Goal: Task Accomplishment & Management: Manage account settings

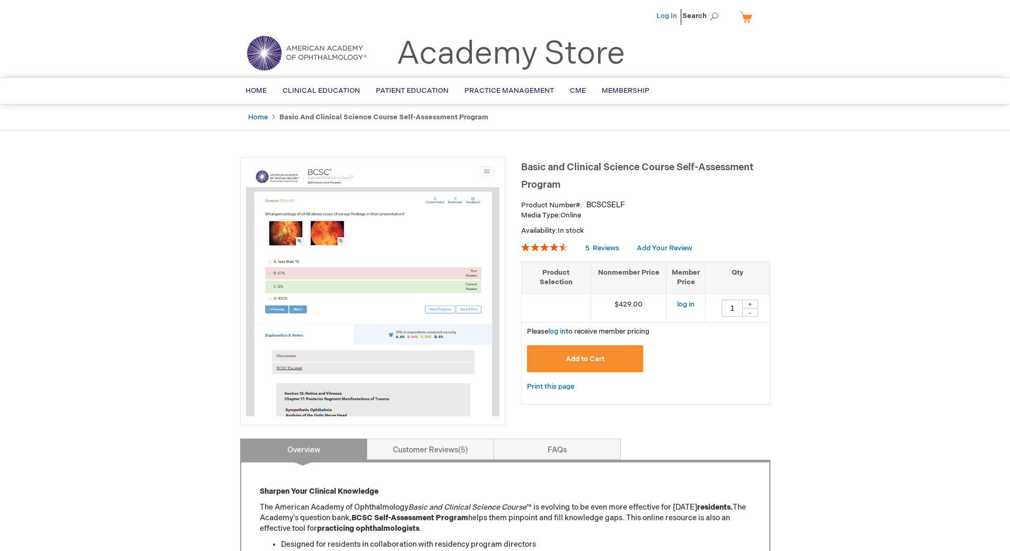
click at [672, 16] on link "Log In" at bounding box center [666, 16] width 21 height 8
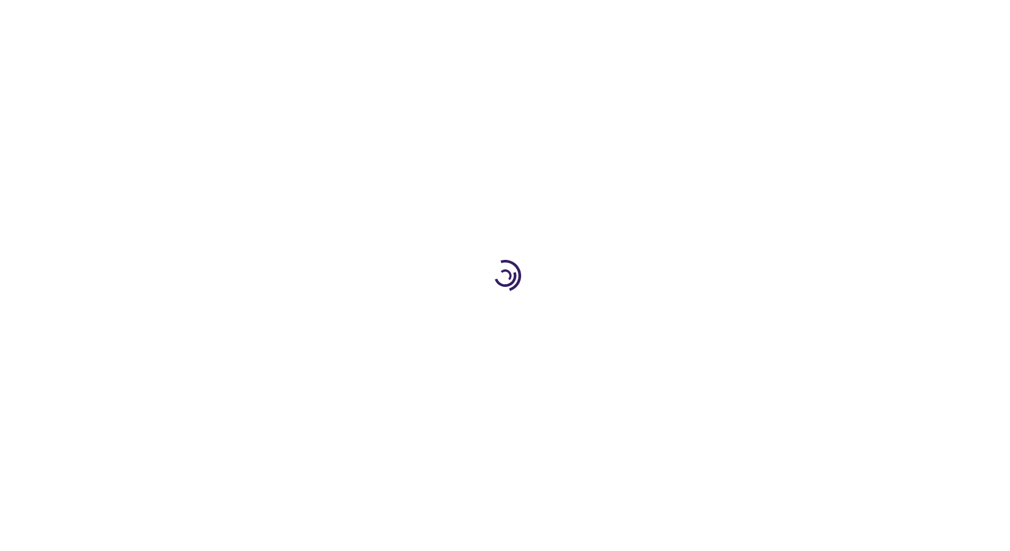
type input "1"
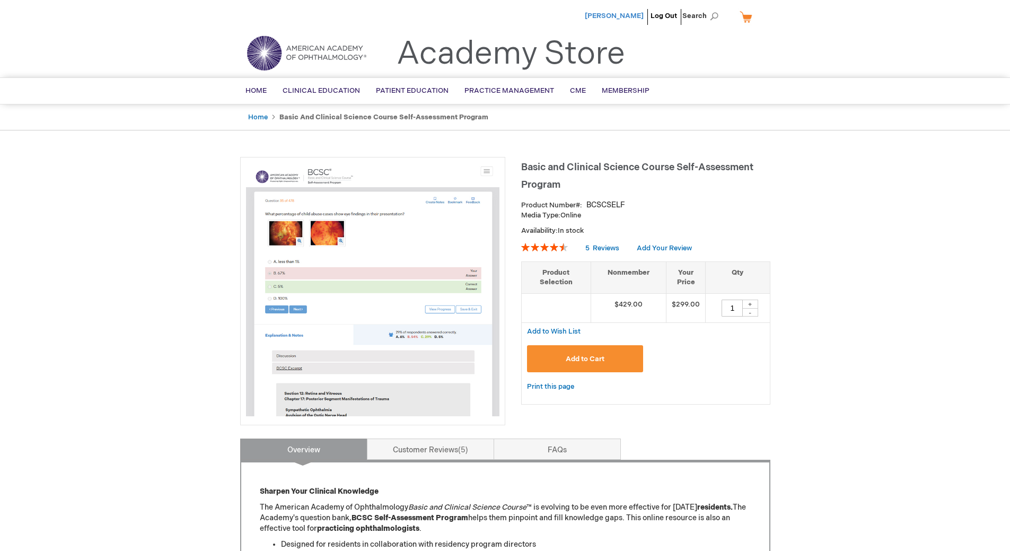
click at [632, 15] on span "[PERSON_NAME]" at bounding box center [614, 16] width 59 height 8
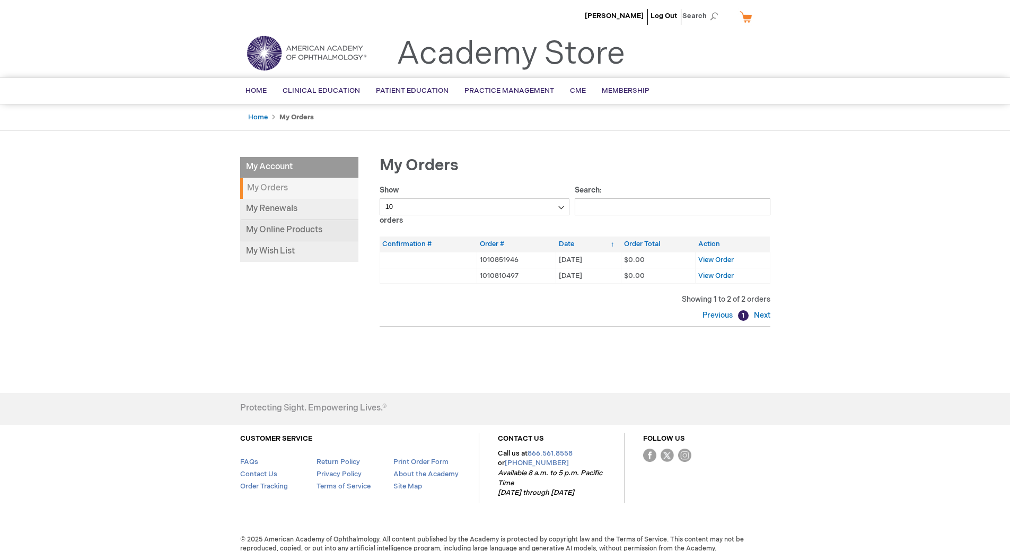
click at [287, 231] on link "My Online Products" at bounding box center [299, 230] width 118 height 21
